Goal: Task Accomplishment & Management: Complete application form

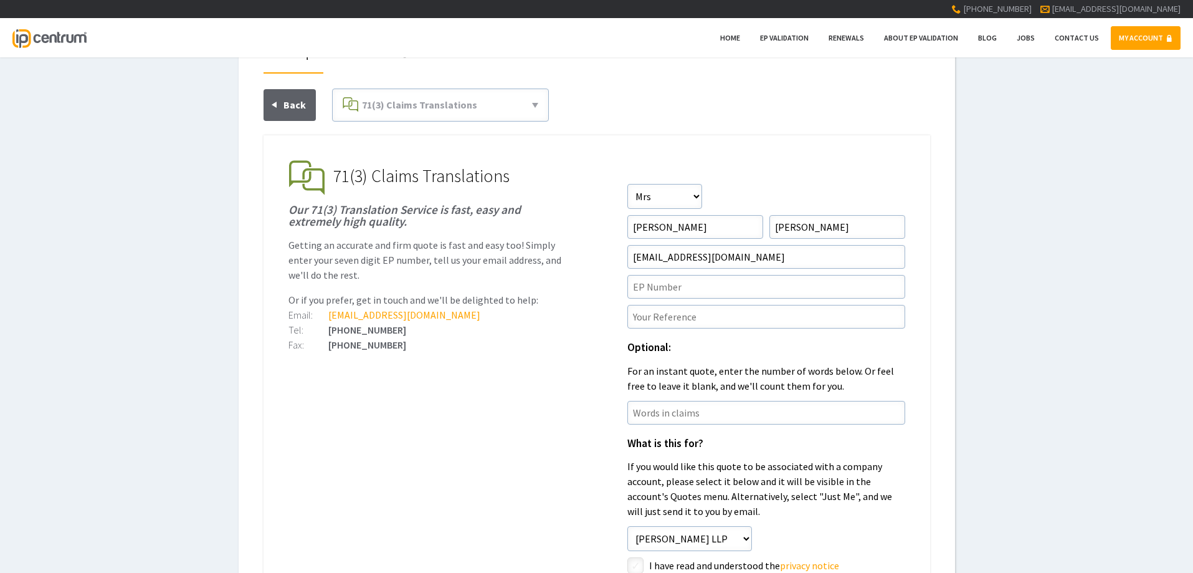
scroll to position [125, 0]
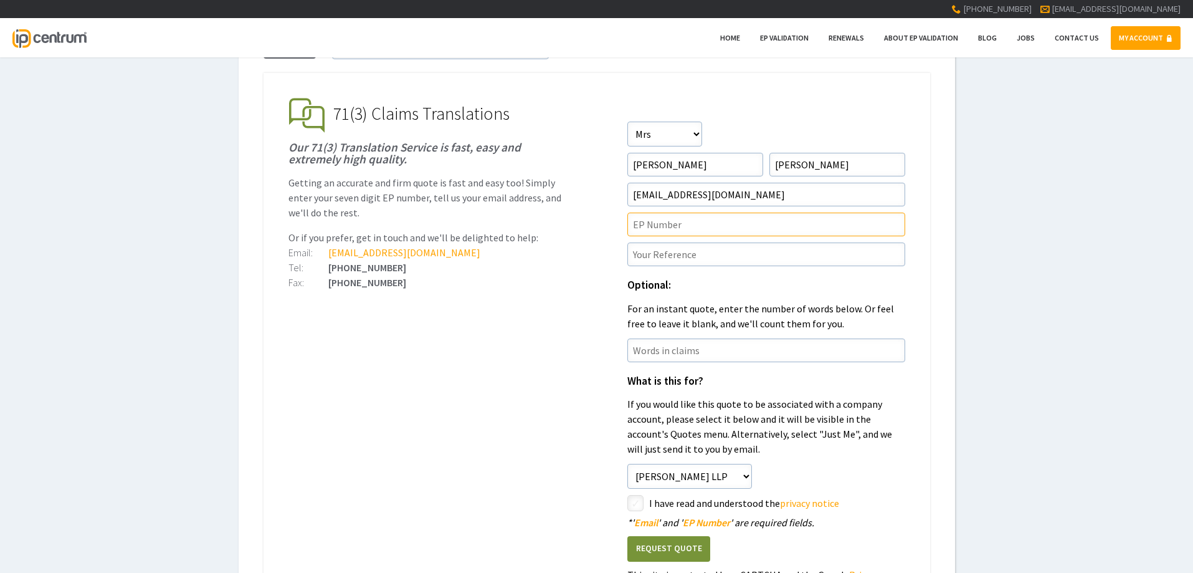
click at [675, 223] on input"] "text" at bounding box center [767, 224] width 278 height 24
paste input"] "20879434.7"
click at [634, 226] on input"] "20879434.7" at bounding box center [767, 224] width 278 height 24
click at [763, 292] on div "Optional: For an instant quote, enter the number of words below. Or feel free t…" at bounding box center [767, 305] width 278 height 51
drag, startPoint x: 708, startPoint y: 222, endPoint x: 594, endPoint y: 218, distance: 113.5
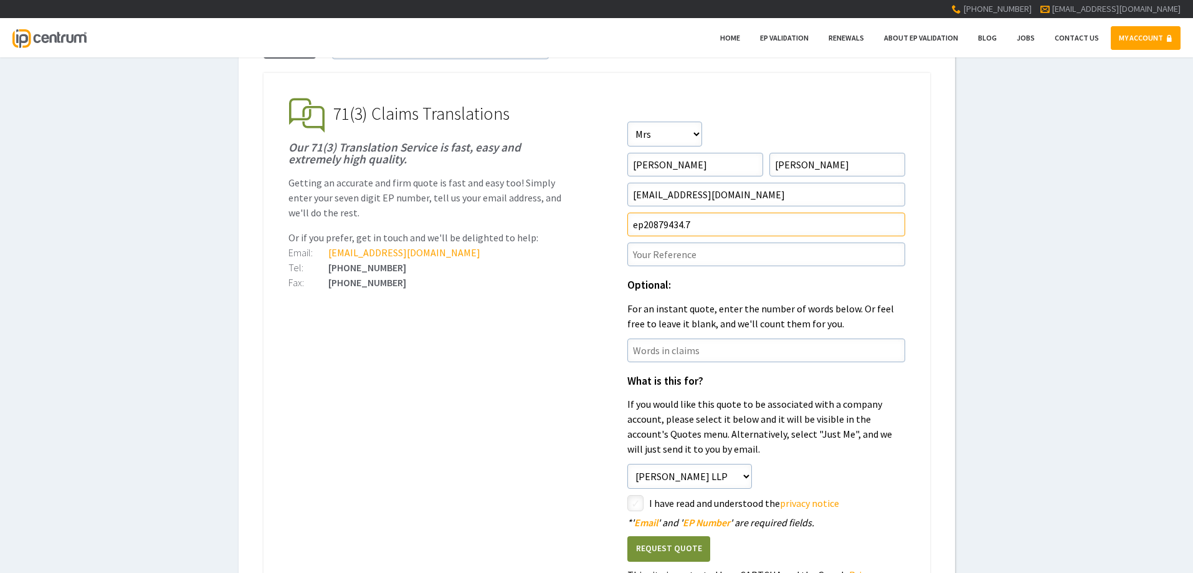
click at [609, 218] on ul "EP Validation & Unitary Effect IP Centrum makes European Patent Validation and …" at bounding box center [597, 400] width 667 height 654
paste input"] "4048856"
type input"] "4048856"
click at [673, 252] on input"] "text" at bounding box center [767, 254] width 278 height 24
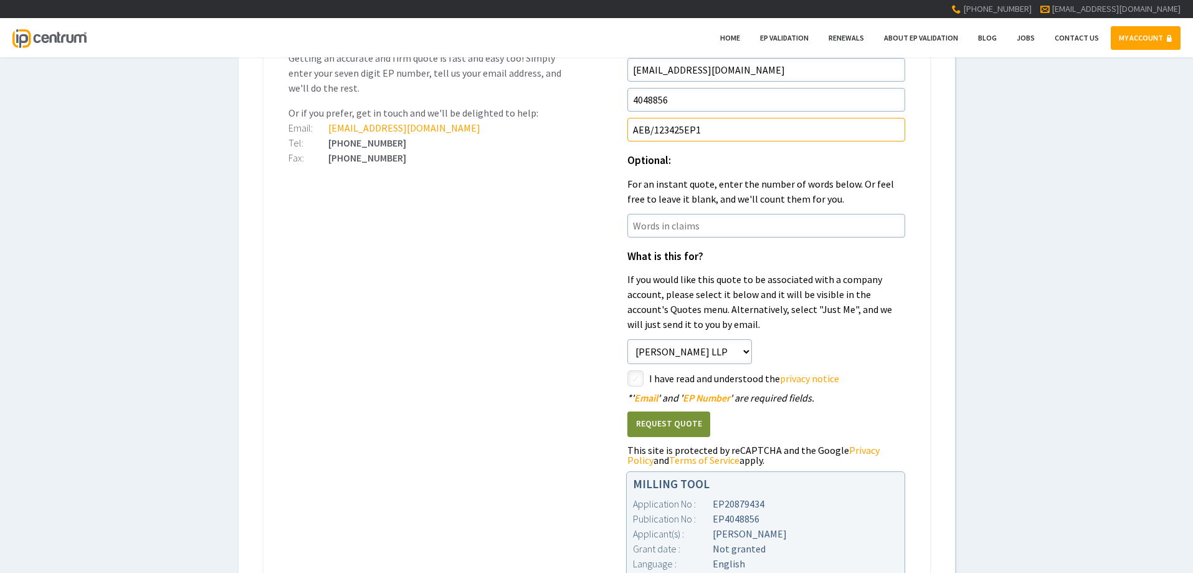
scroll to position [436, 0]
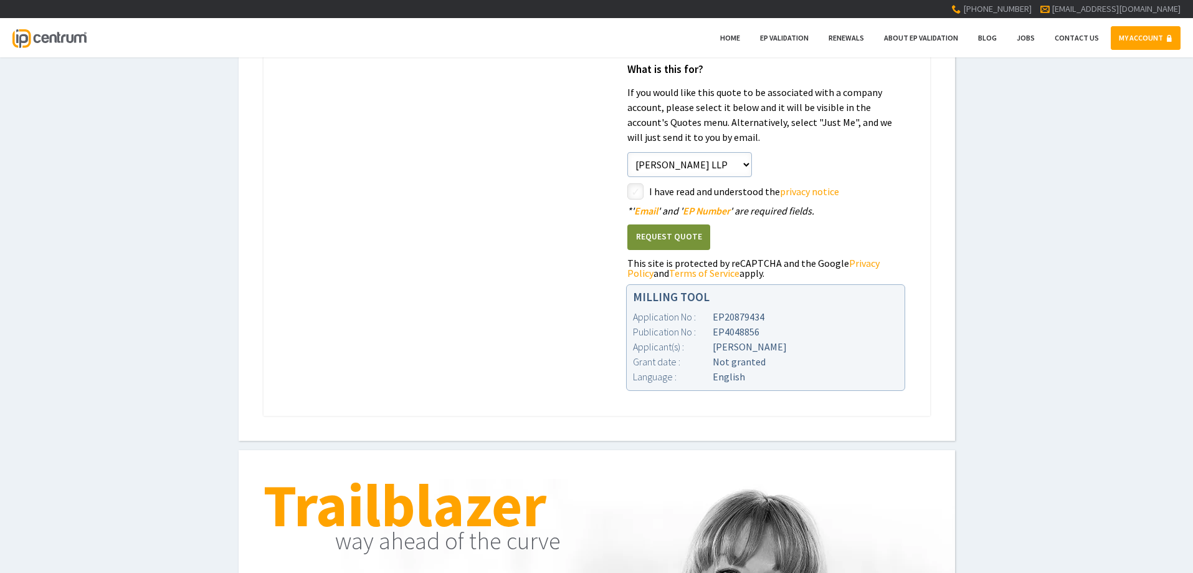
type input"] "AEB/123425EP1"
click at [634, 188] on input"] "checkbox" at bounding box center [637, 192] width 15 height 15
checkbox input"] "true"
click at [652, 236] on button "Request Quote" at bounding box center [669, 237] width 83 height 26
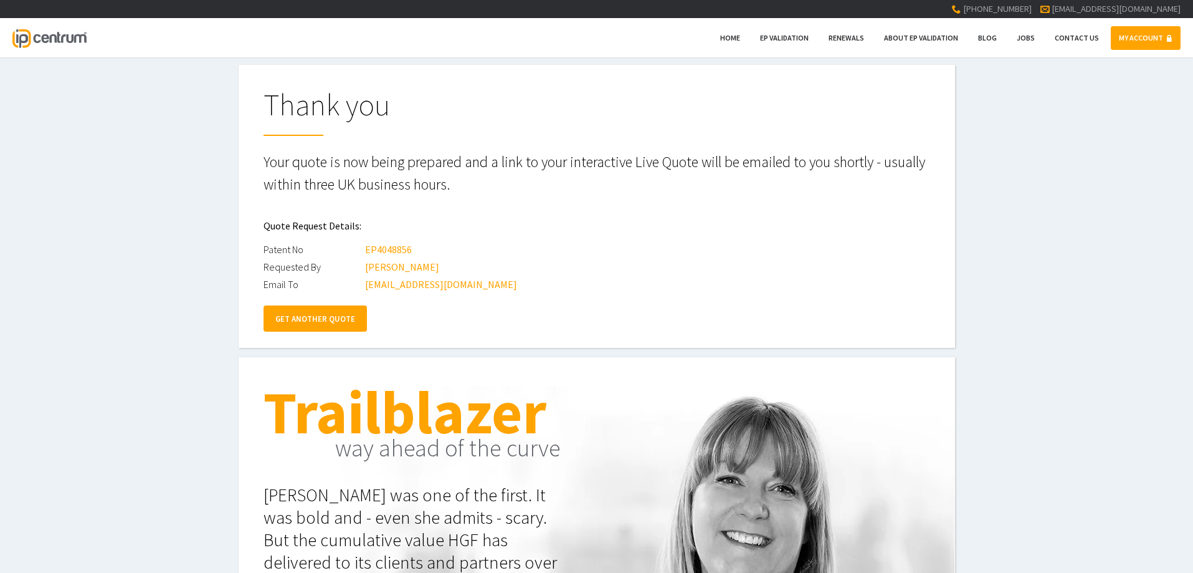
click at [311, 320] on link "GET ANOTHER QUOTE" at bounding box center [315, 318] width 103 height 26
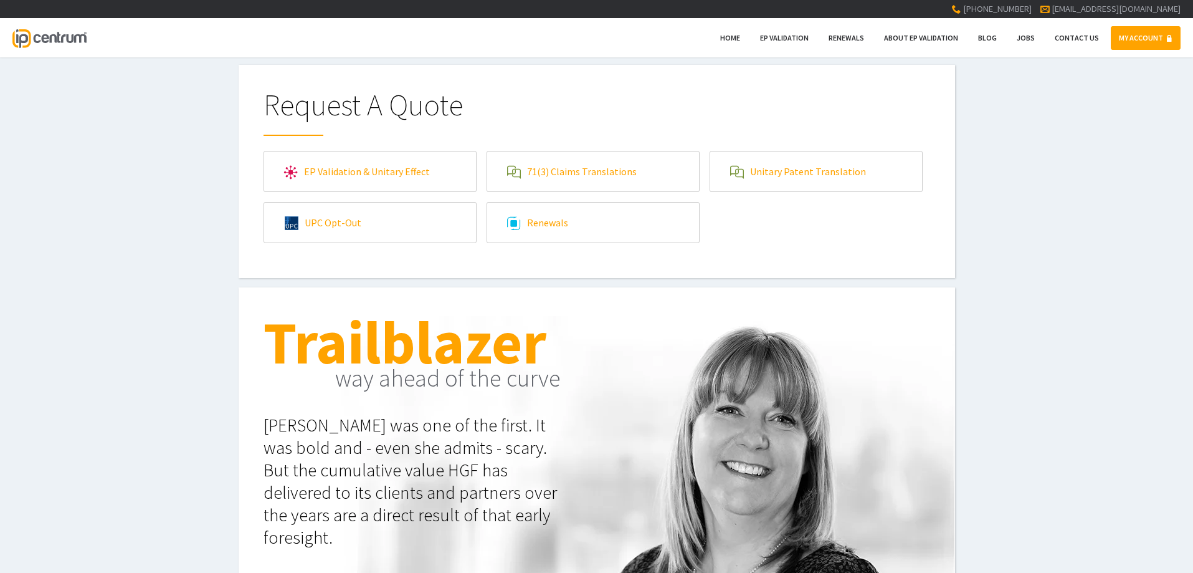
click at [329, 171] on link "EP Validation & Unitary Effect" at bounding box center [370, 171] width 212 height 40
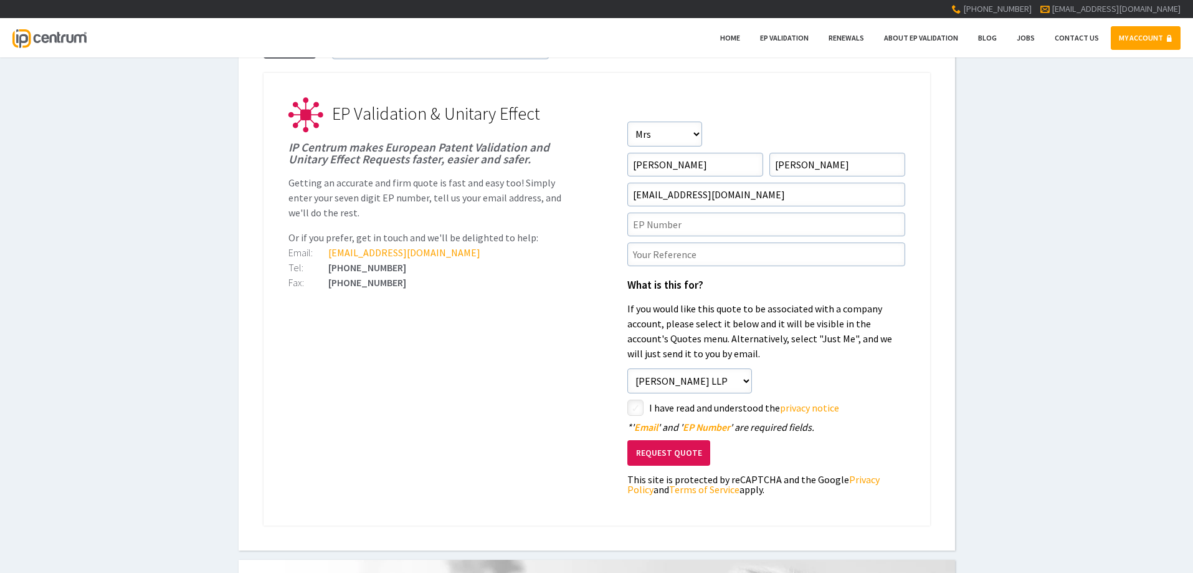
scroll to position [62, 0]
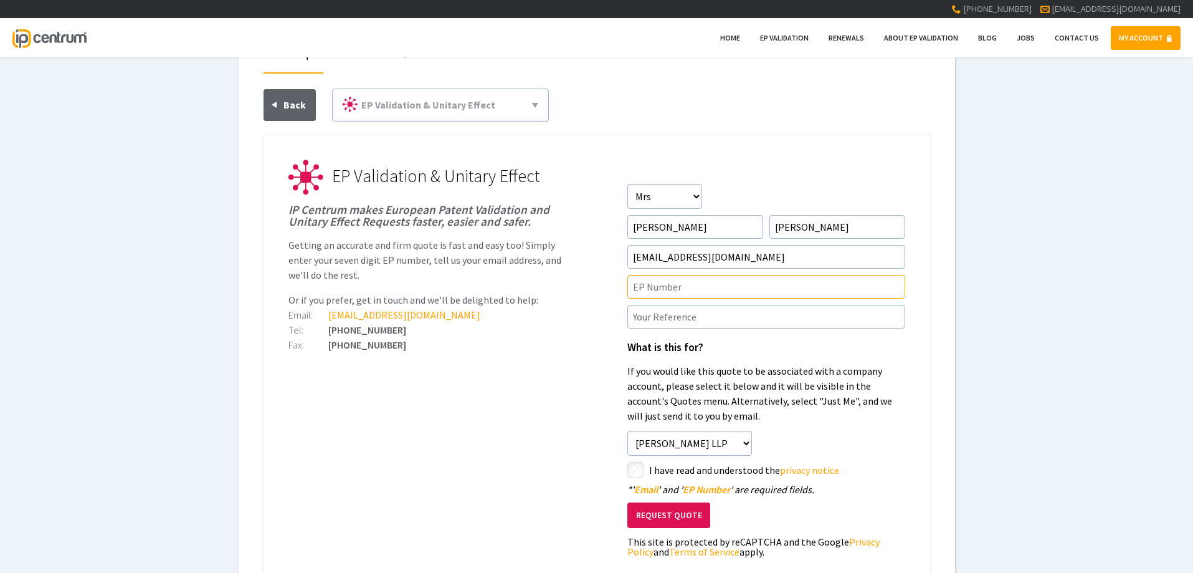
click at [642, 285] on input"] "text" at bounding box center [767, 287] width 278 height 24
paste input"] "4048856"
type input"] "4048856"
click at [692, 318] on input"] "text" at bounding box center [767, 317] width 278 height 24
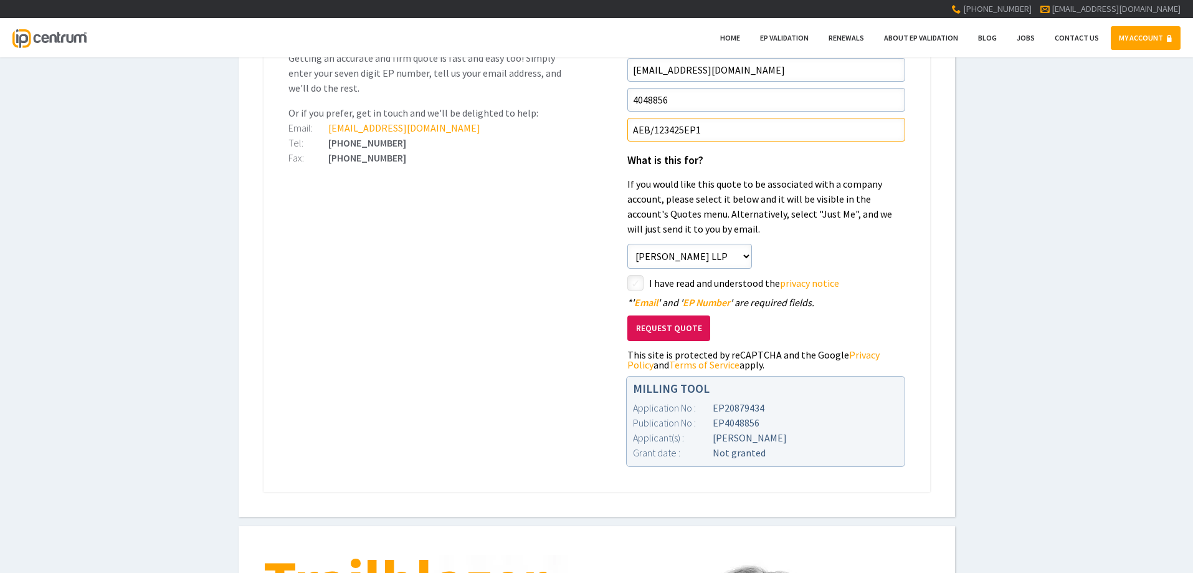
type input"] "AEB/123425EP1"
click at [637, 284] on input"] "checkbox" at bounding box center [637, 284] width 15 height 15
checkbox input"] "true"
click at [664, 326] on button "Request Quote" at bounding box center [669, 328] width 83 height 26
